Goal: Transaction & Acquisition: Purchase product/service

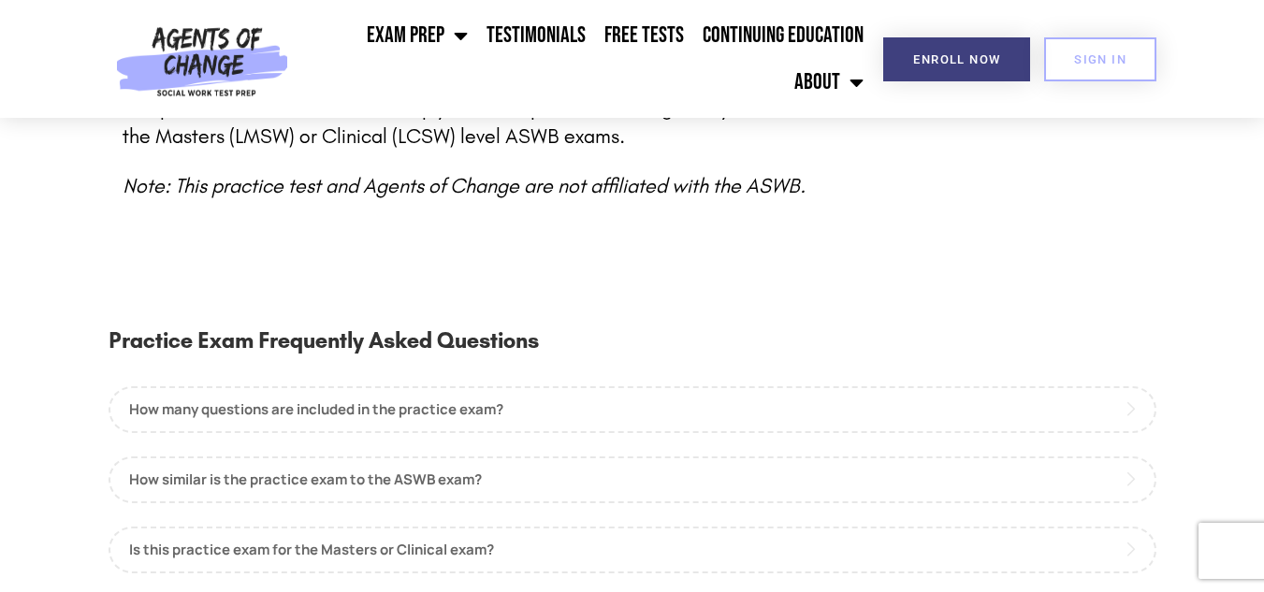
scroll to position [993, 0]
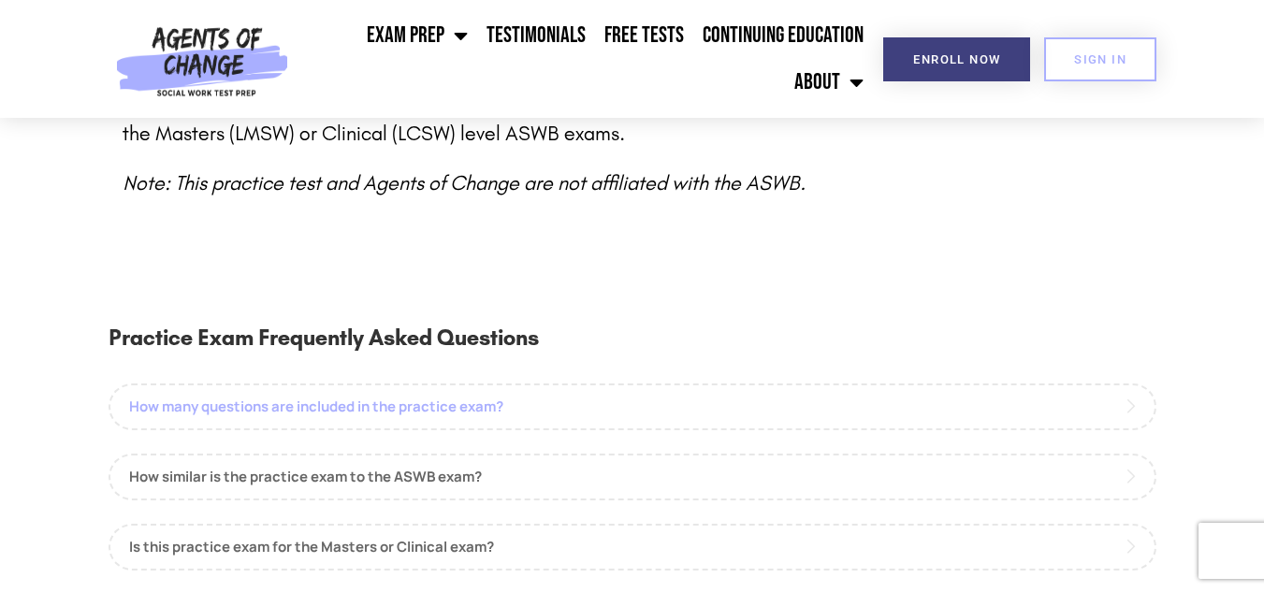
click at [647, 389] on link "How many questions are included in the practice exam?" at bounding box center [633, 407] width 1048 height 47
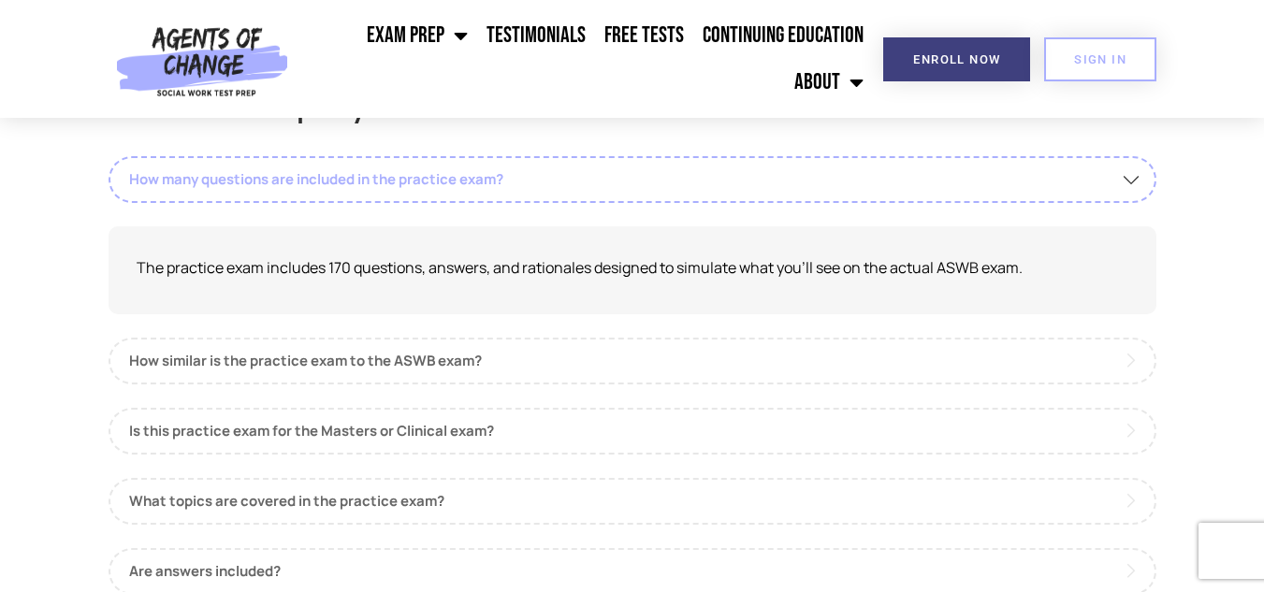
scroll to position [1229, 0]
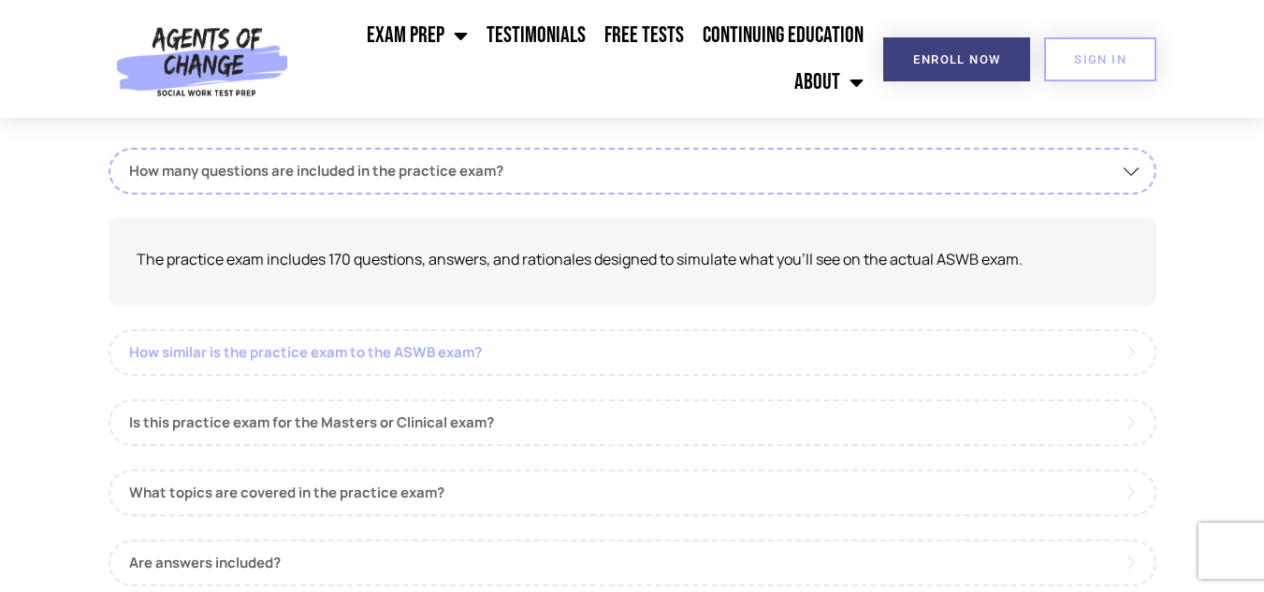
click at [686, 329] on link "How similar is the practice exam to the ASWB exam?" at bounding box center [633, 352] width 1048 height 47
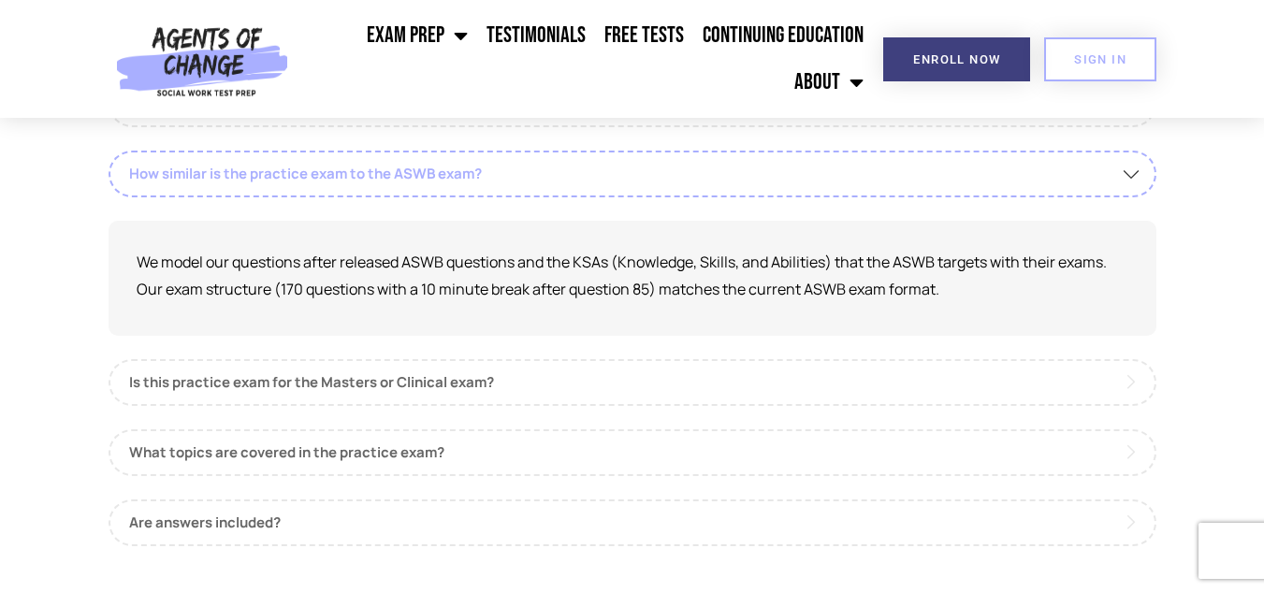
scroll to position [1298, 0]
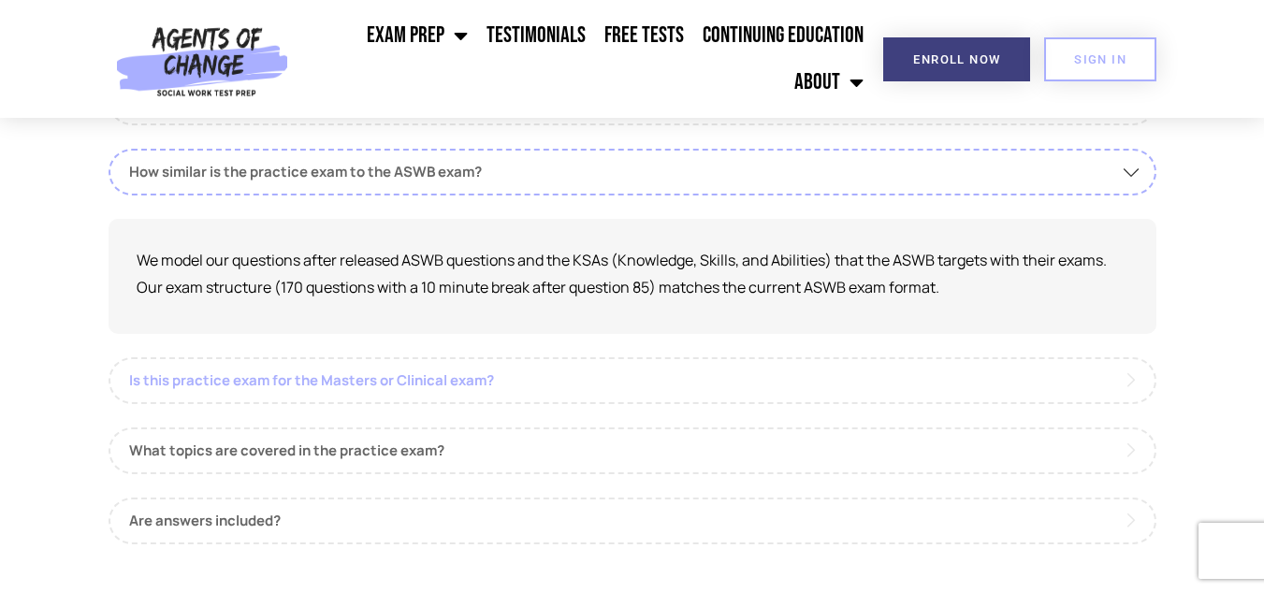
click at [608, 357] on link "Is this practice exam for the Masters or Clinical exam?" at bounding box center [633, 380] width 1048 height 47
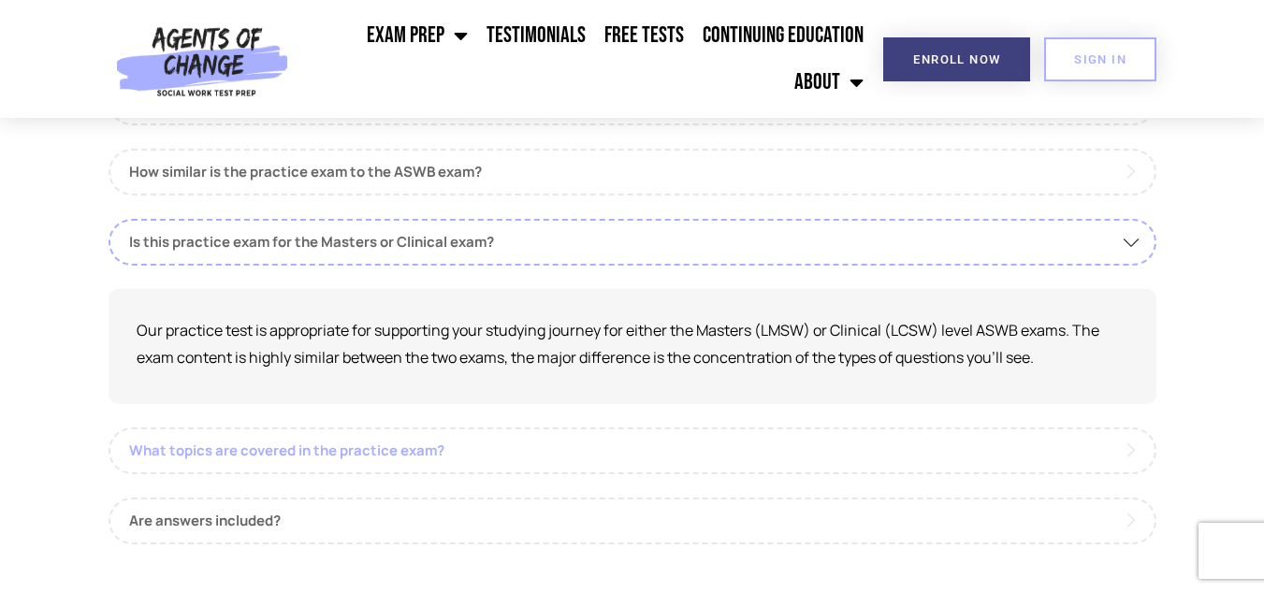
click at [441, 428] on link "What topics are covered in the practice exam?" at bounding box center [633, 451] width 1048 height 47
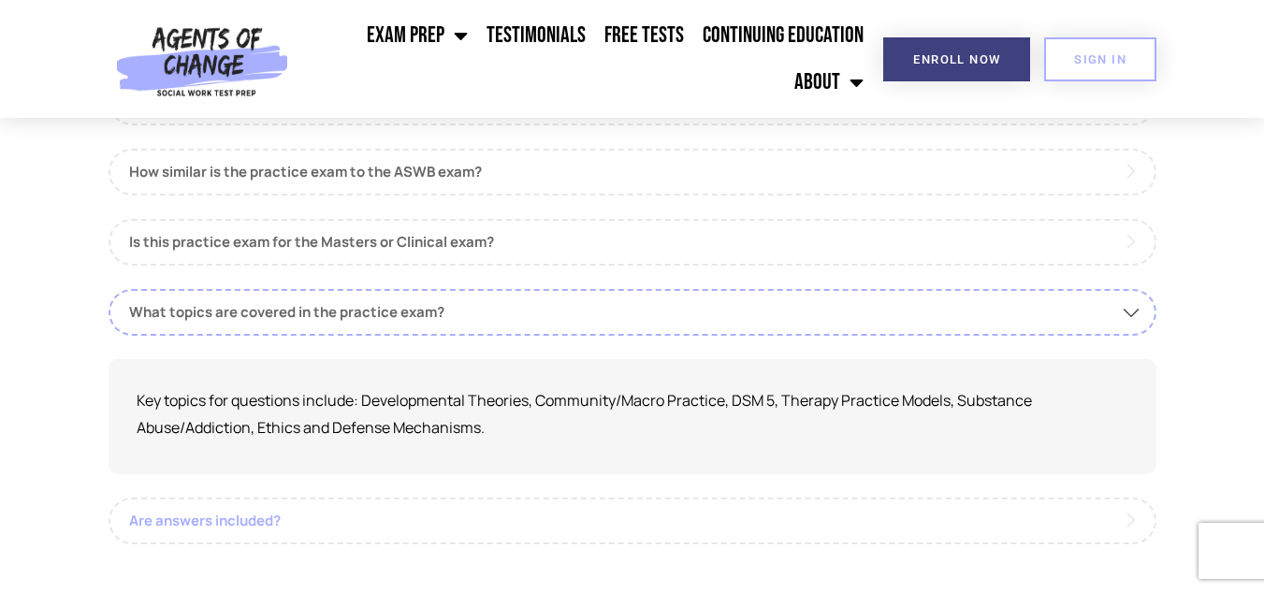
click at [444, 506] on link "Are answers included?" at bounding box center [633, 521] width 1048 height 47
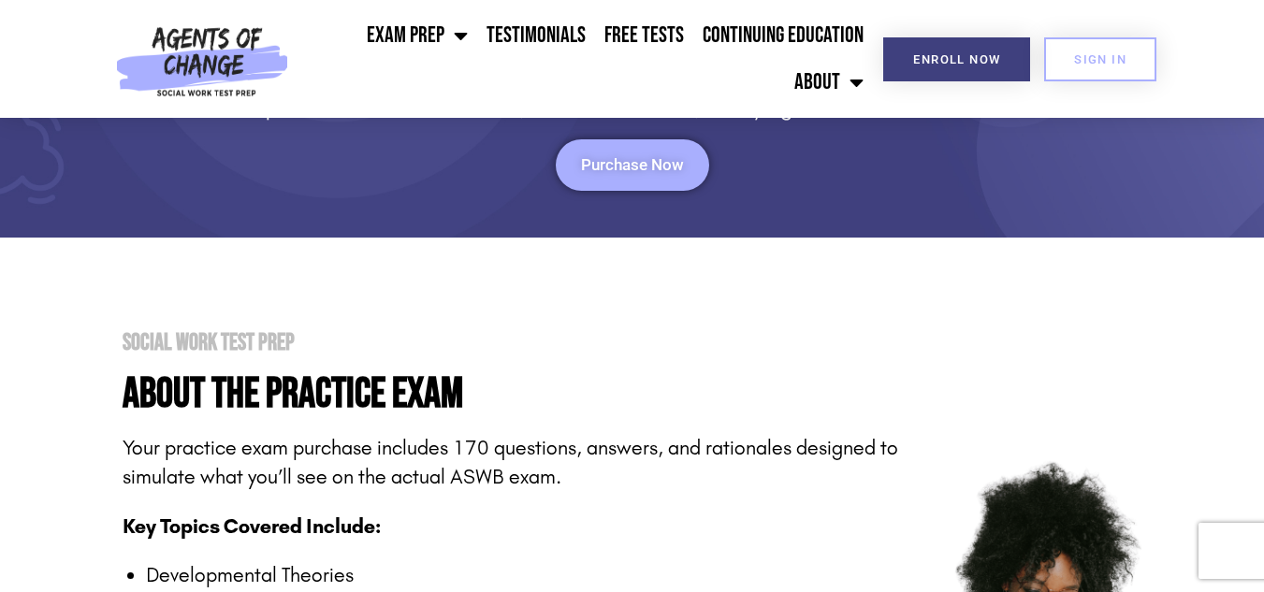
scroll to position [0, 0]
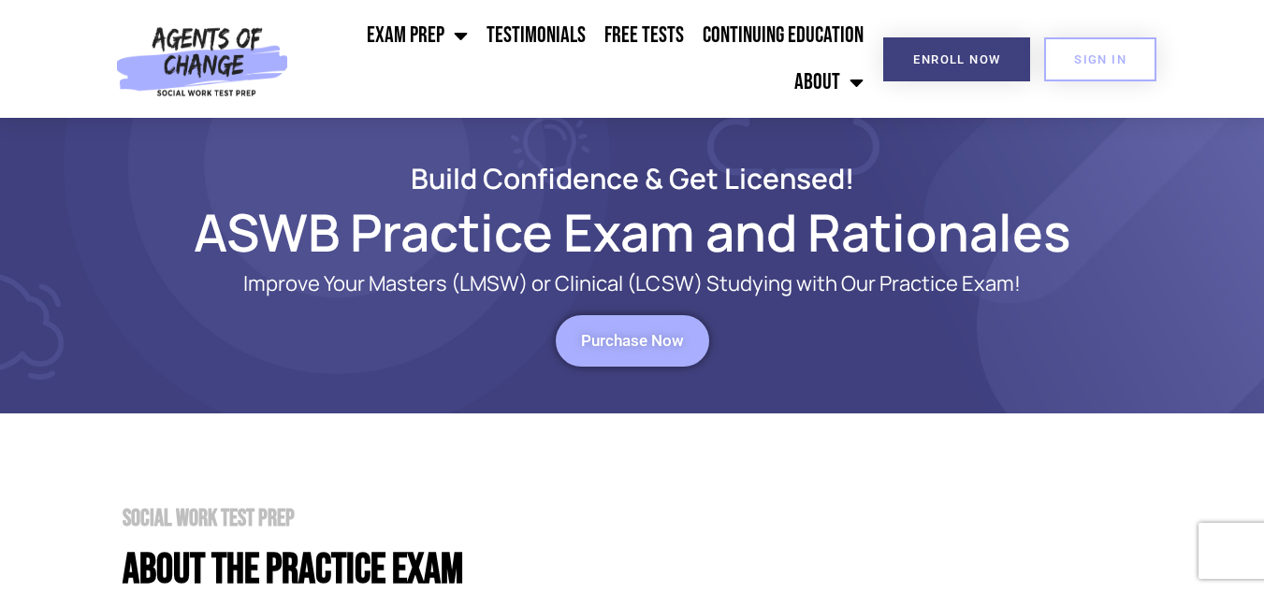
click at [658, 346] on span "Purchase Now" at bounding box center [632, 341] width 103 height 16
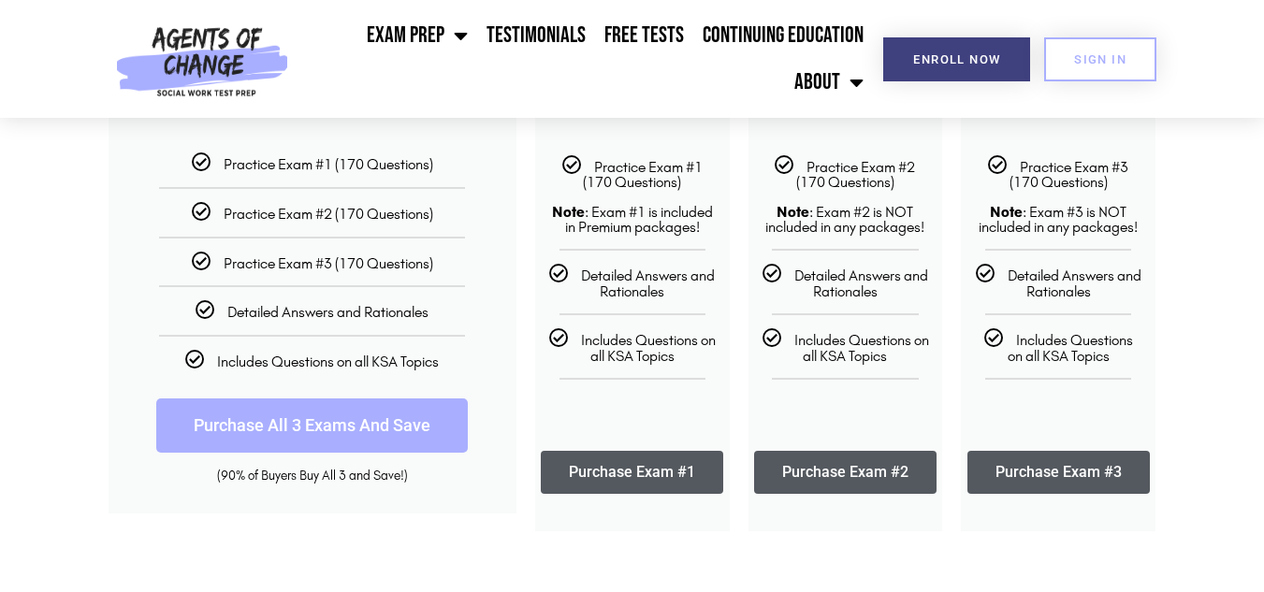
scroll to position [435, 0]
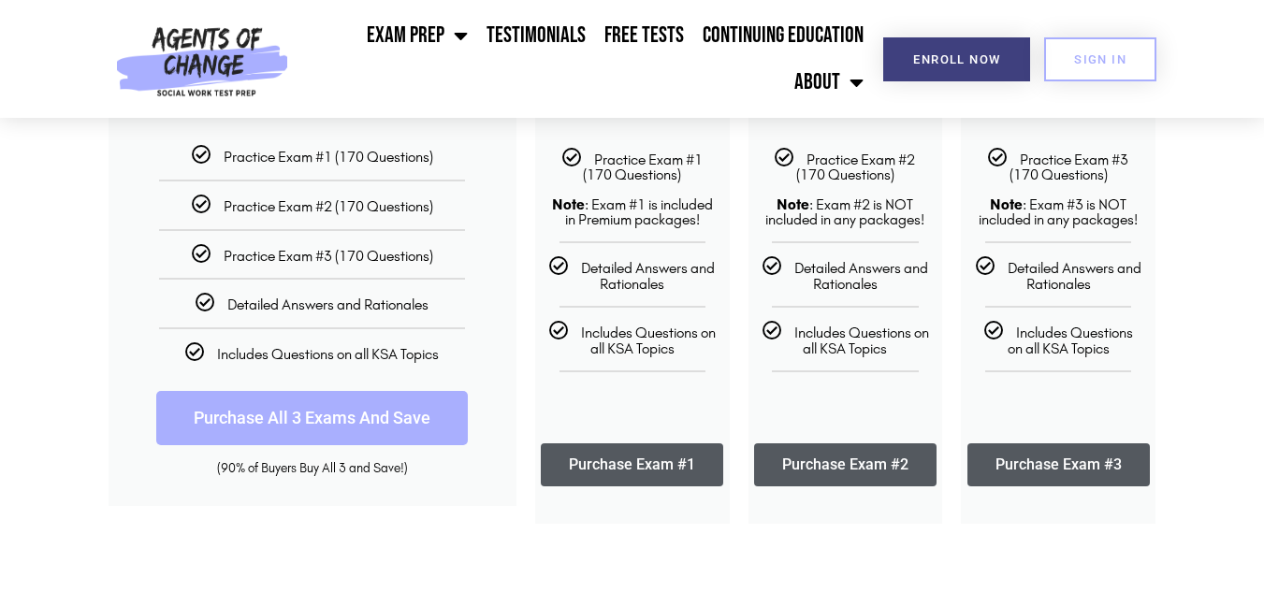
click at [352, 413] on link "Purchase All 3 Exams And Save" at bounding box center [312, 418] width 312 height 54
click at [312, 414] on link "Purchase All 3 Exams And Save" at bounding box center [312, 418] width 312 height 54
